Goal: Navigation & Orientation: Find specific page/section

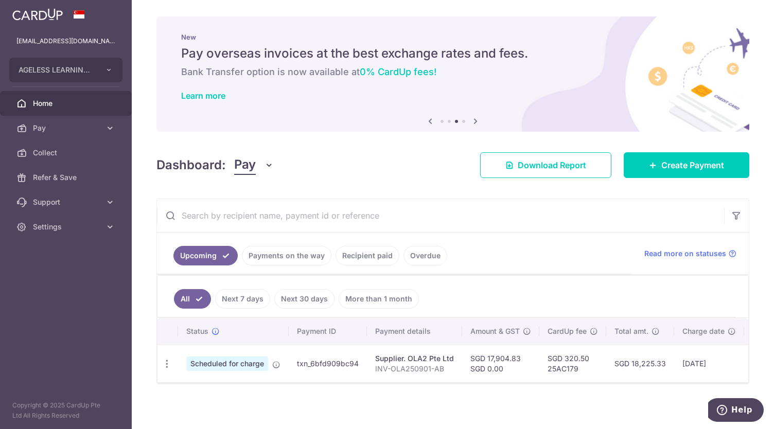
click at [357, 253] on link "Recipient paid" at bounding box center [368, 256] width 64 height 20
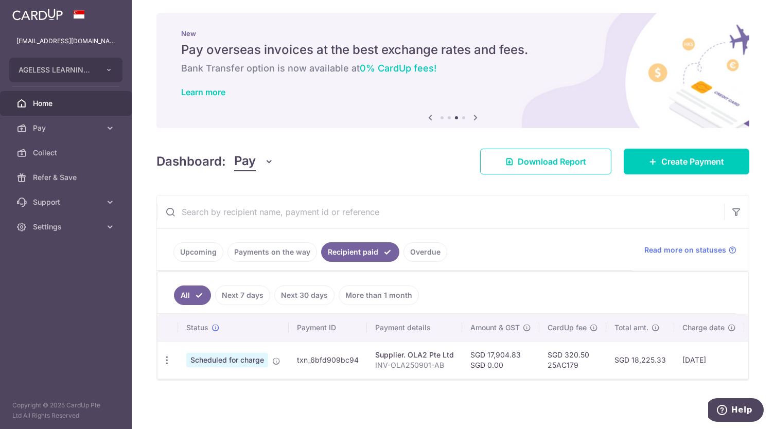
click at [267, 250] on link "Payments on the way" at bounding box center [273, 252] width 90 height 20
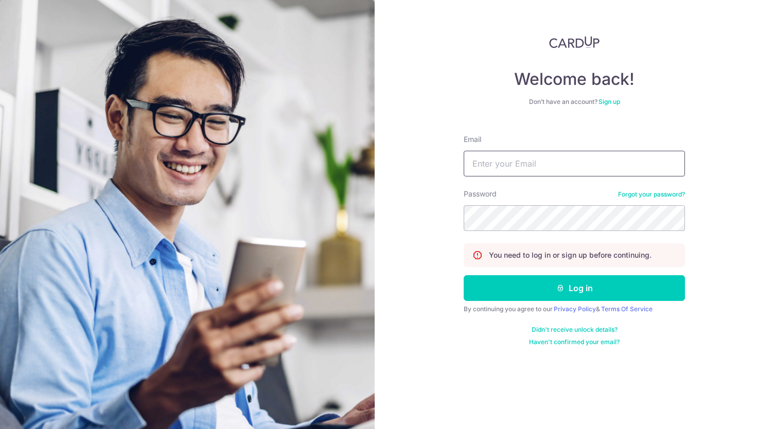
click at [512, 173] on input "Email" at bounding box center [574, 164] width 221 height 26
type input "[EMAIL_ADDRESS][DOMAIN_NAME]"
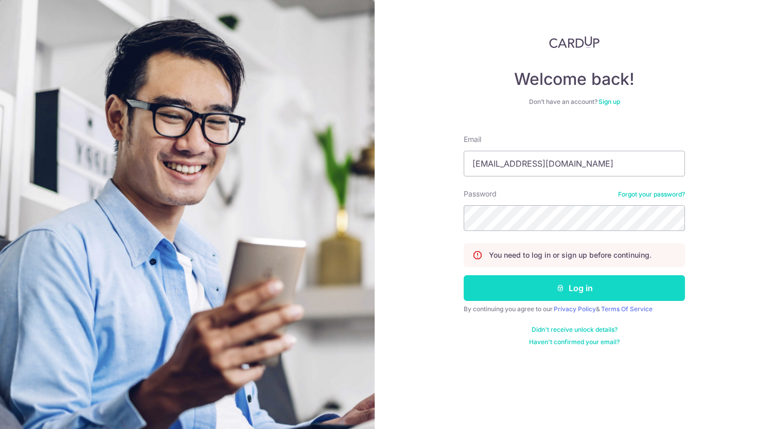
click at [601, 284] on button "Log in" at bounding box center [574, 288] width 221 height 26
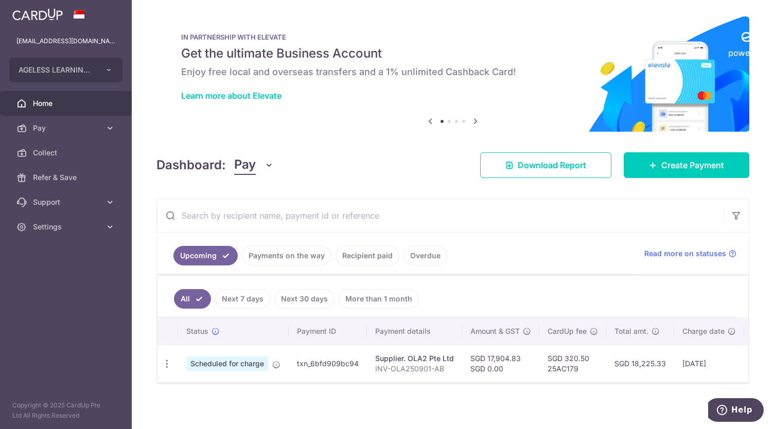
click at [366, 255] on link "Recipient paid" at bounding box center [368, 256] width 64 height 20
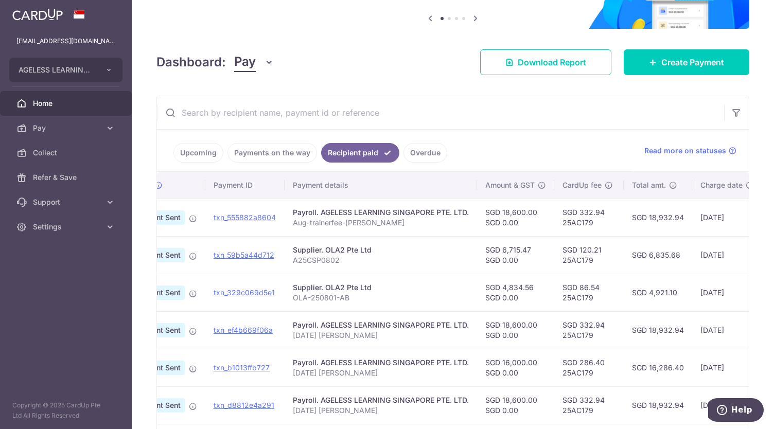
scroll to position [102, 0]
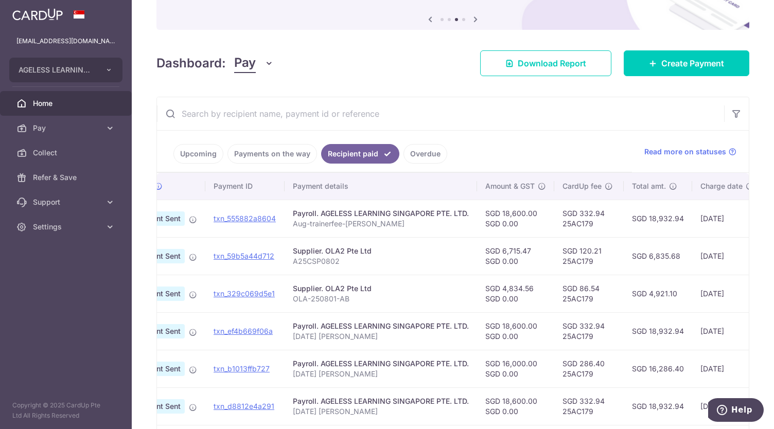
click at [347, 76] on div "× Pause Schedule Pause all future payments in this series Pause just this one p…" at bounding box center [453, 214] width 643 height 429
